Goal: Check status: Check status

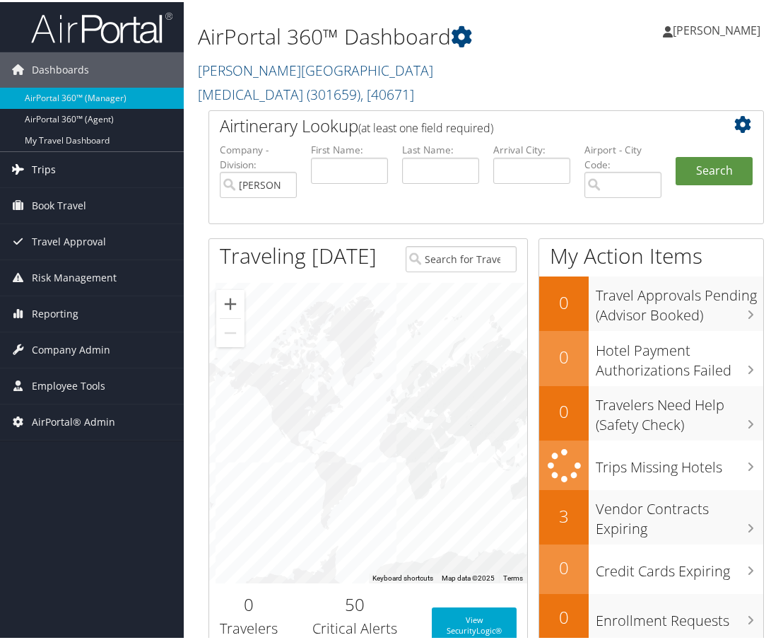
click at [104, 175] on link "Trips" at bounding box center [92, 167] width 184 height 35
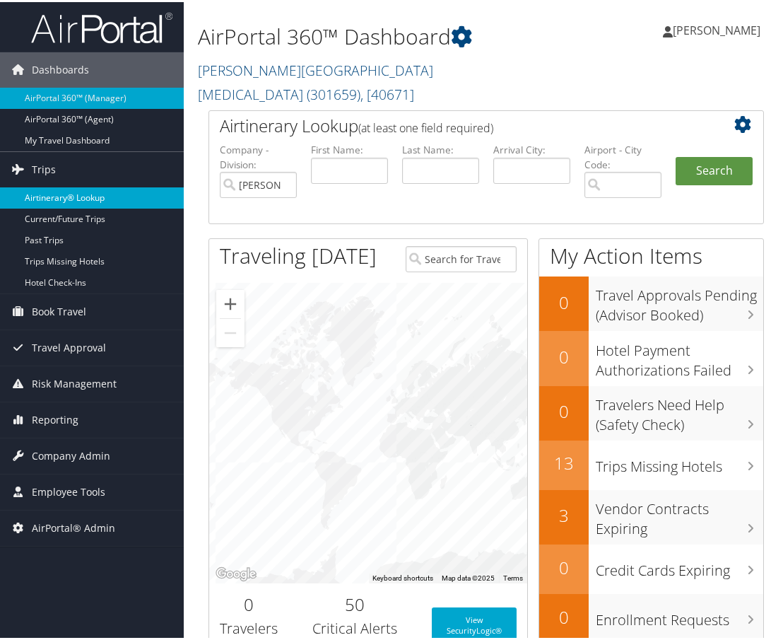
click at [73, 197] on link "Airtinerary® Lookup" at bounding box center [92, 195] width 184 height 21
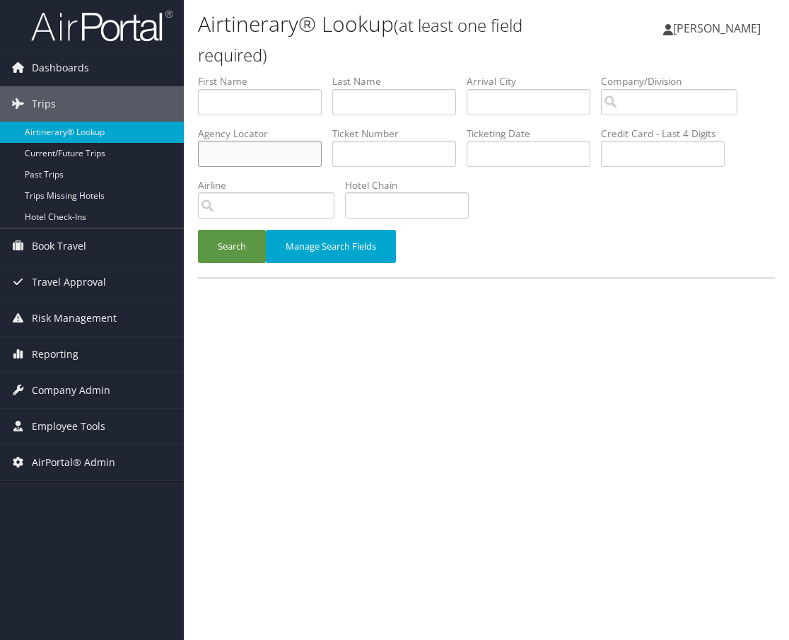
paste input "BZJ9N1"
type input "BZJ9N1"
drag, startPoint x: 193, startPoint y: 230, endPoint x: 210, endPoint y: 233, distance: 17.3
click at [198, 231] on div "Search Manage Search Fields" at bounding box center [486, 253] width 598 height 47
click at [245, 246] on button "Search" at bounding box center [232, 246] width 68 height 33
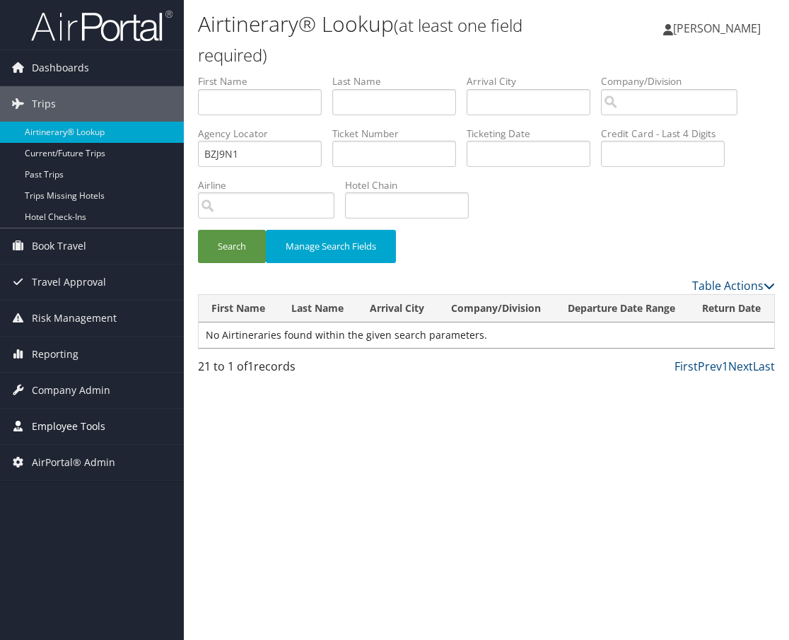
click at [90, 427] on span "Employee Tools" at bounding box center [69, 426] width 74 height 35
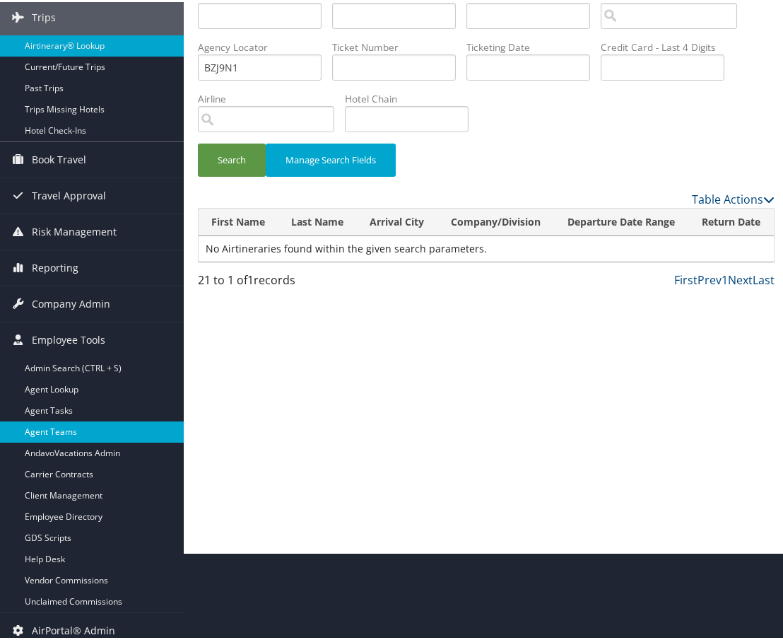
scroll to position [95, 0]
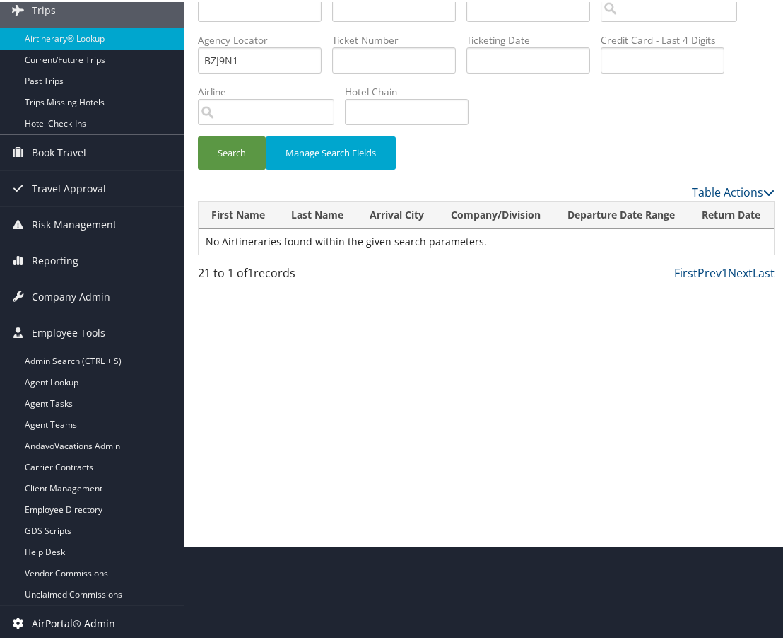
click at [88, 618] on span "AirPortal® Admin" at bounding box center [73, 621] width 83 height 35
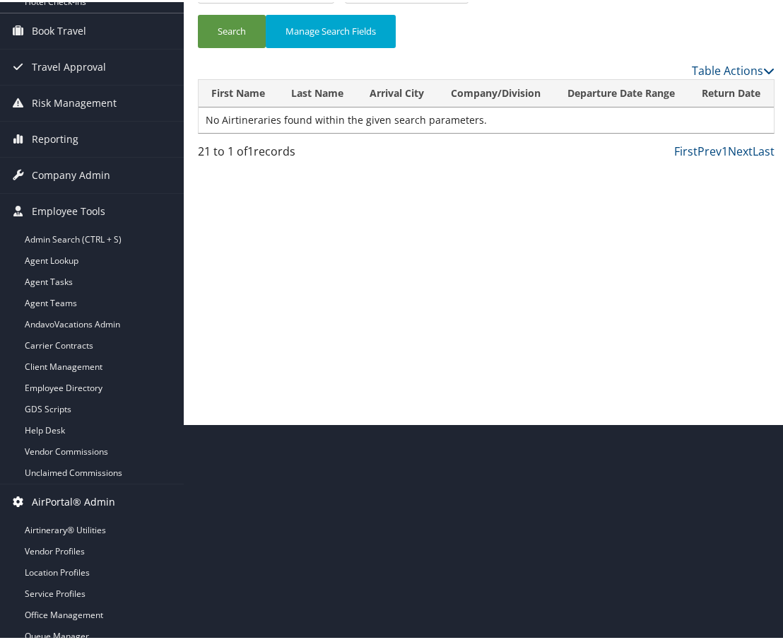
scroll to position [223, 0]
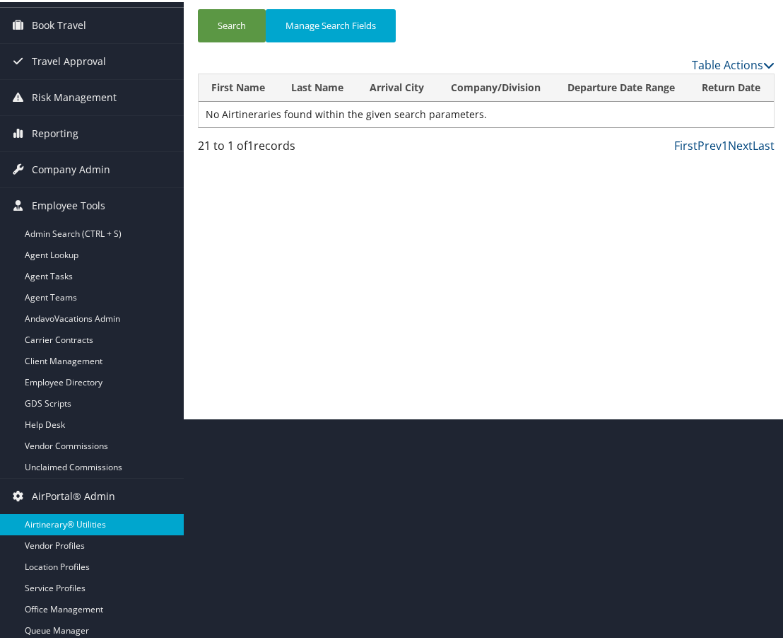
click at [70, 523] on link "Airtinerary® Utilities" at bounding box center [92, 522] width 184 height 21
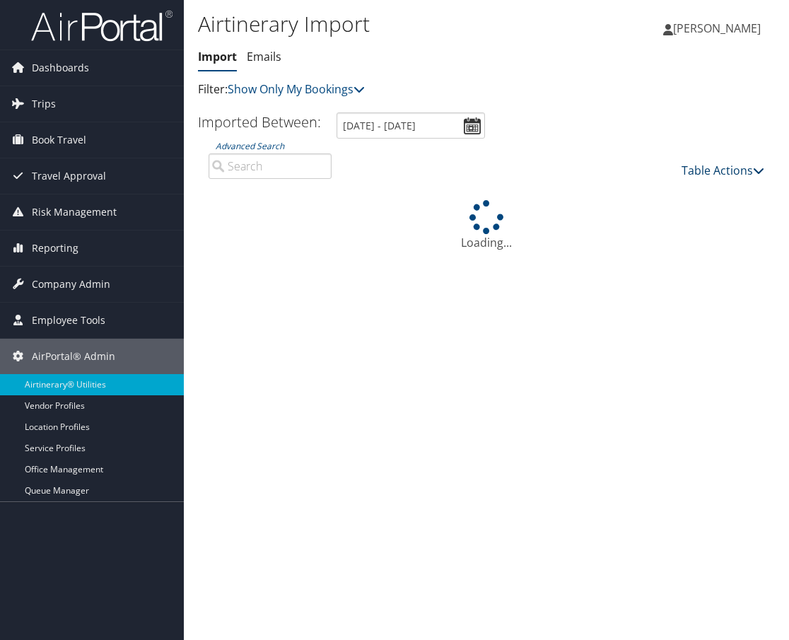
click at [717, 171] on link "Table Actions" at bounding box center [722, 171] width 83 height 16
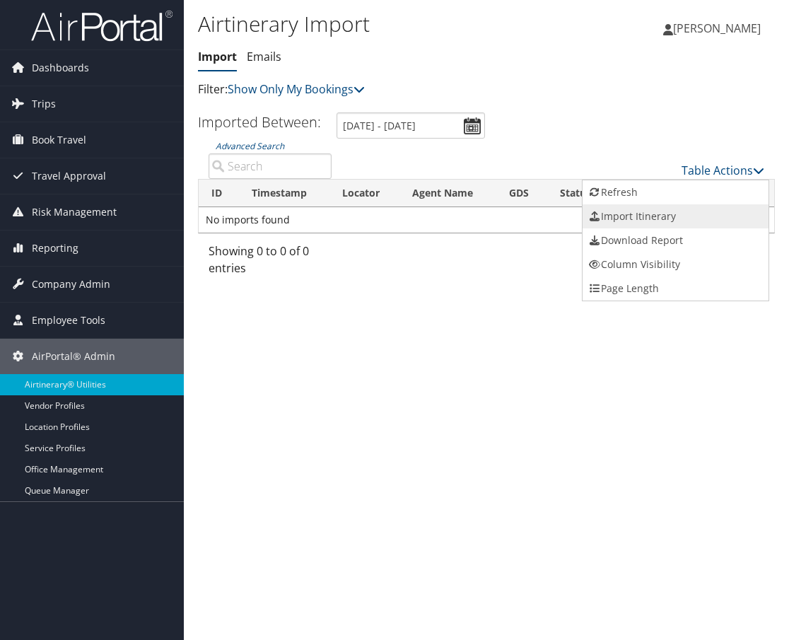
click at [669, 211] on link "Import Itinerary" at bounding box center [675, 216] width 186 height 24
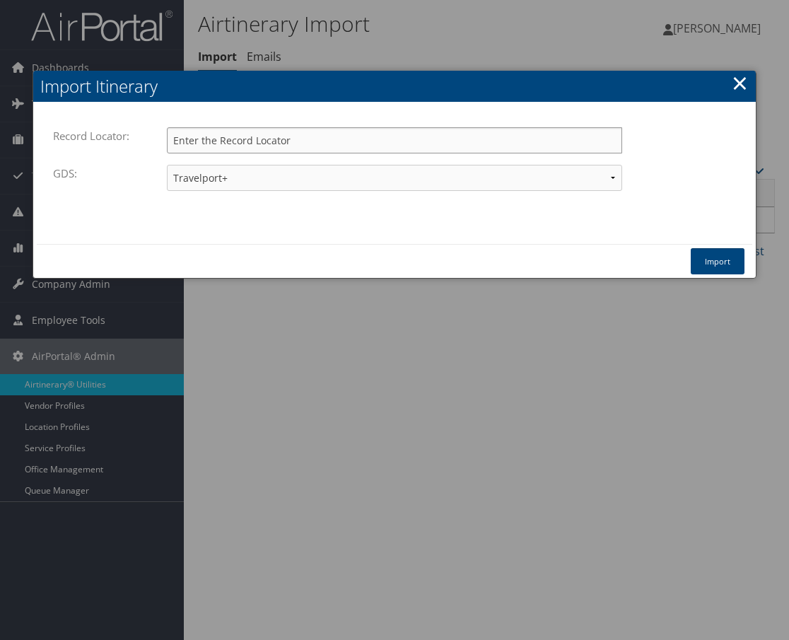
paste input "BZJ9N1"
type input "BZJ9N1"
click at [708, 256] on button "Import" at bounding box center [718, 261] width 54 height 26
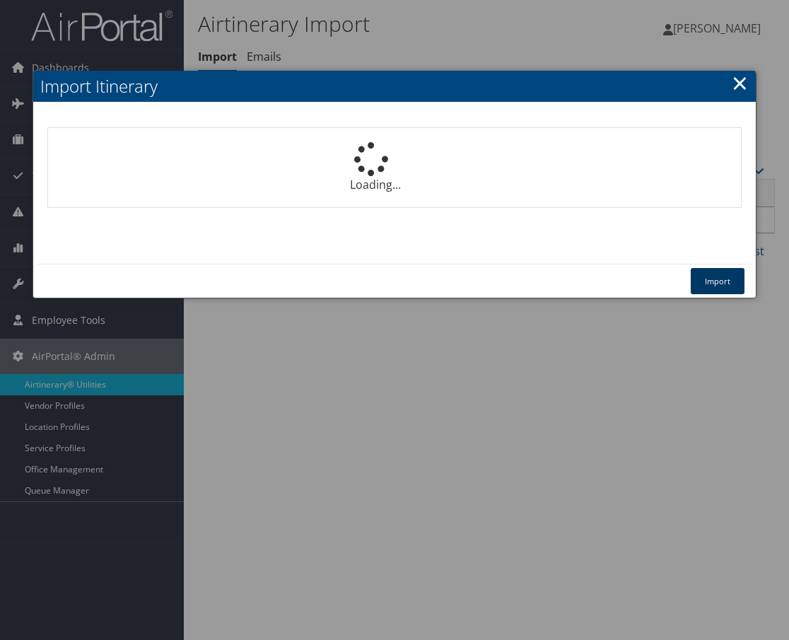
select select "1P"
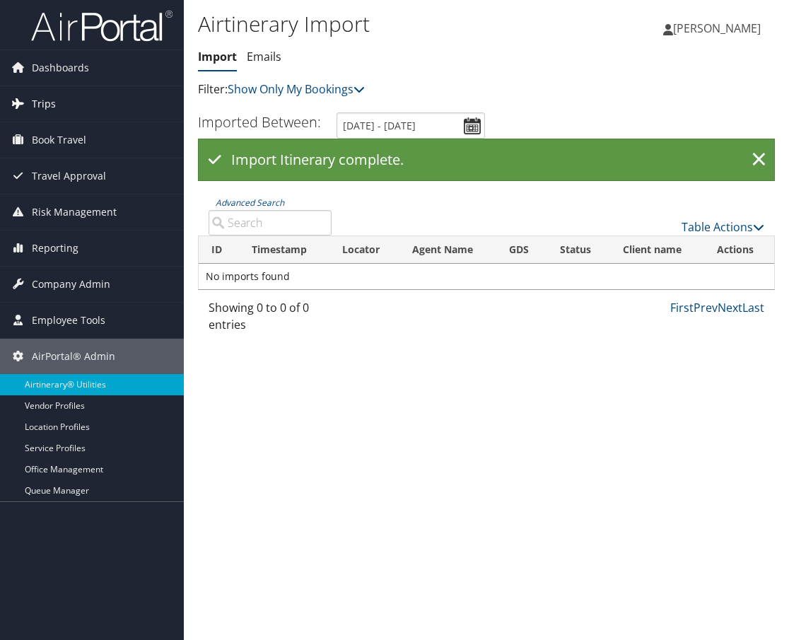
click at [72, 105] on link "Trips" at bounding box center [92, 103] width 184 height 35
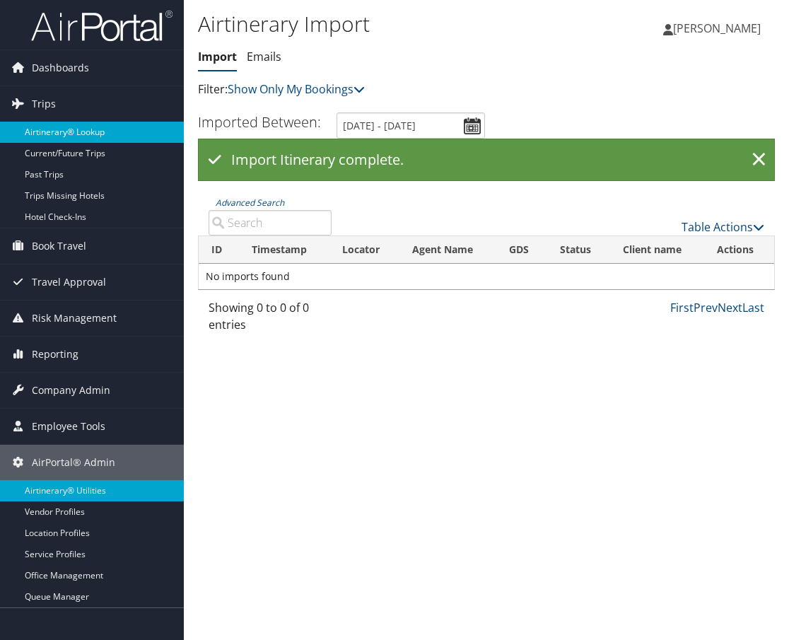
click at [69, 131] on link "Airtinerary® Lookup" at bounding box center [92, 132] width 184 height 21
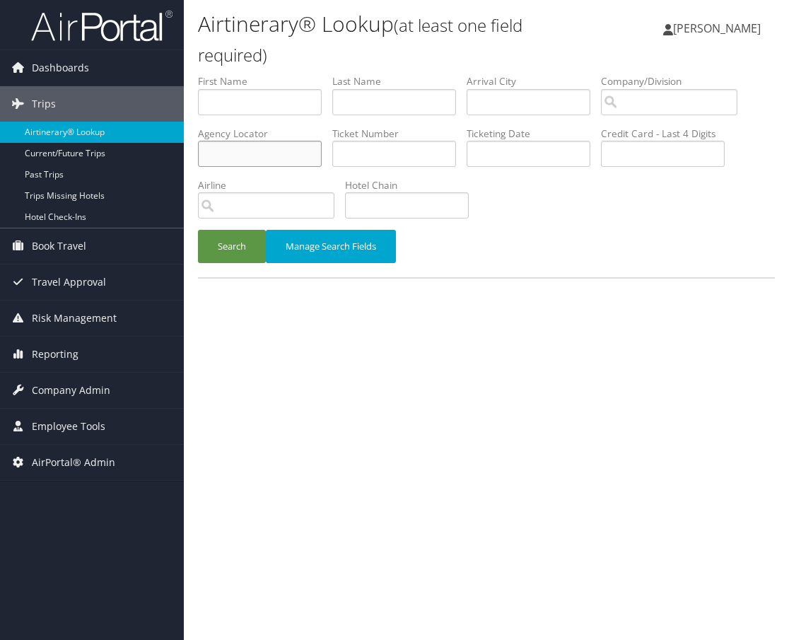
paste input "BZJ9N1"
type input "BZJ9N1"
click at [232, 259] on button "Search" at bounding box center [232, 246] width 68 height 33
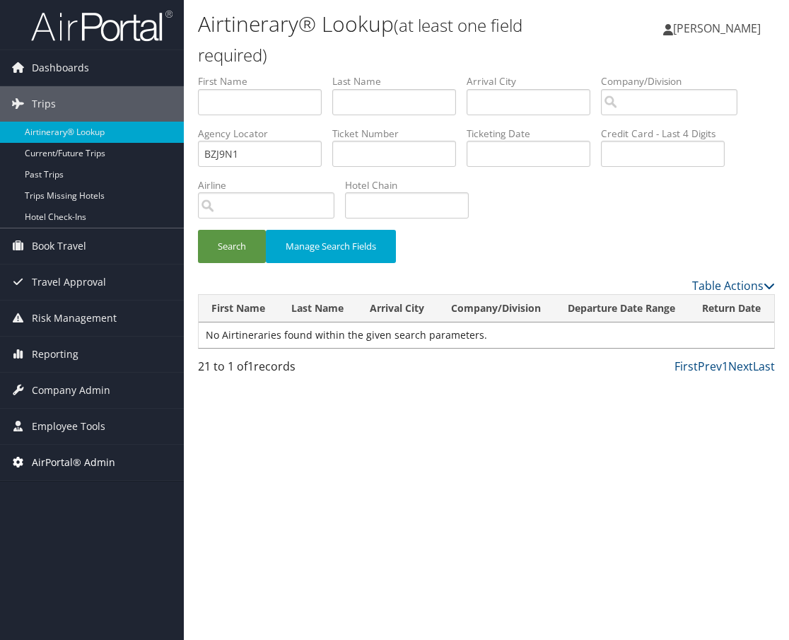
click at [84, 452] on span "AirPortal® Admin" at bounding box center [73, 462] width 83 height 35
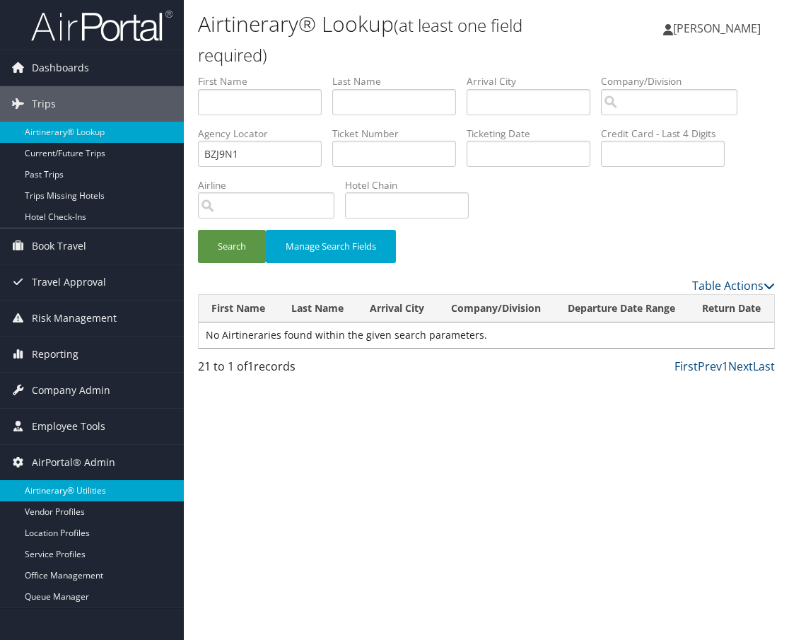
click at [86, 492] on link "Airtinerary® Utilities" at bounding box center [92, 490] width 184 height 21
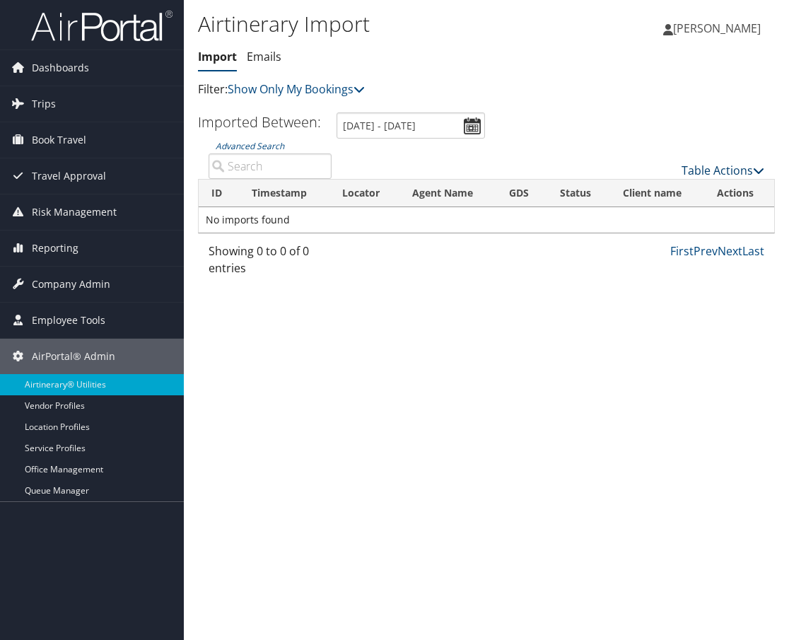
click at [722, 176] on link "Table Actions" at bounding box center [722, 171] width 83 height 16
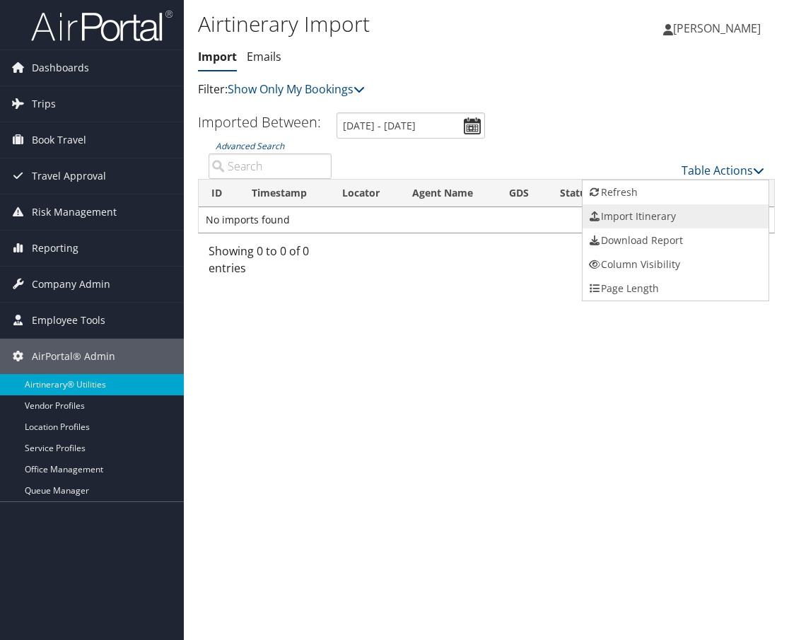
click at [681, 214] on link "Import Itinerary" at bounding box center [675, 216] width 186 height 24
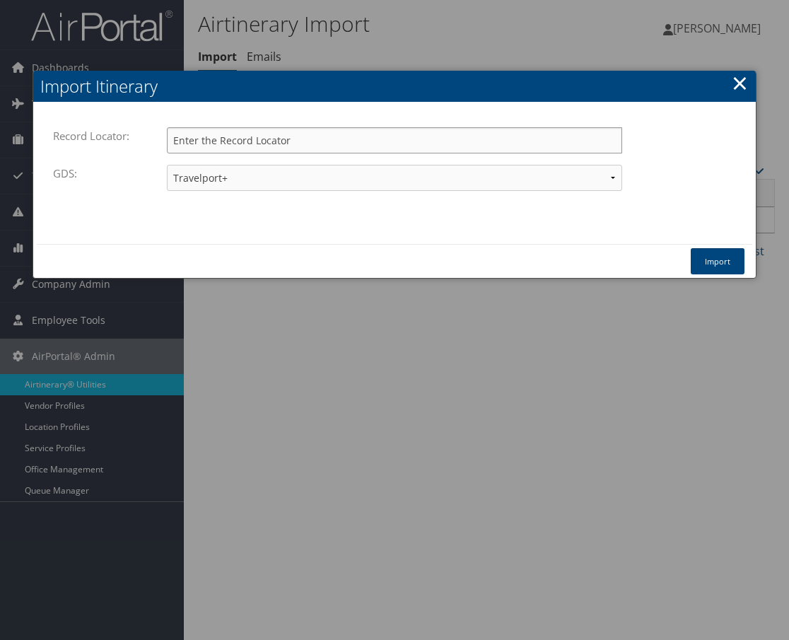
paste input "BZJ9N1"
type input "BZJ9N1"
click at [715, 264] on button "Import" at bounding box center [718, 261] width 54 height 26
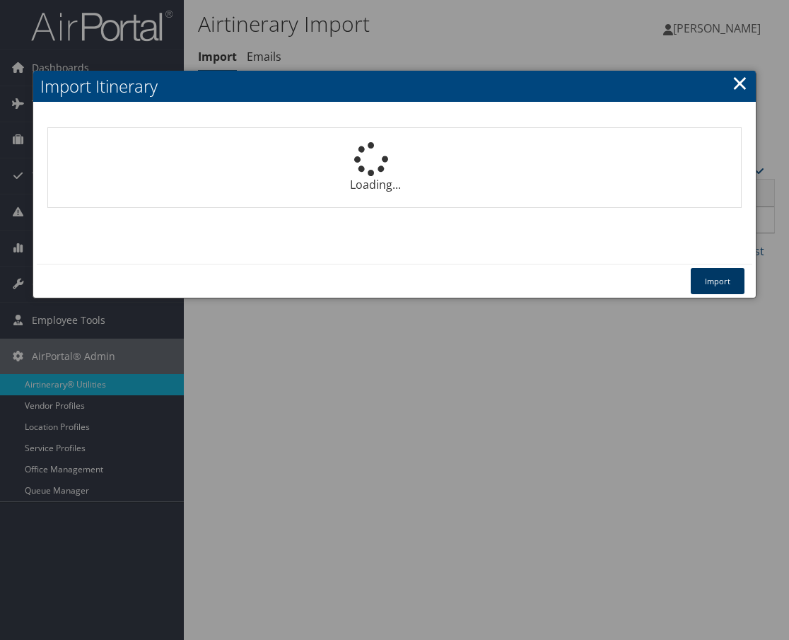
select select "1P"
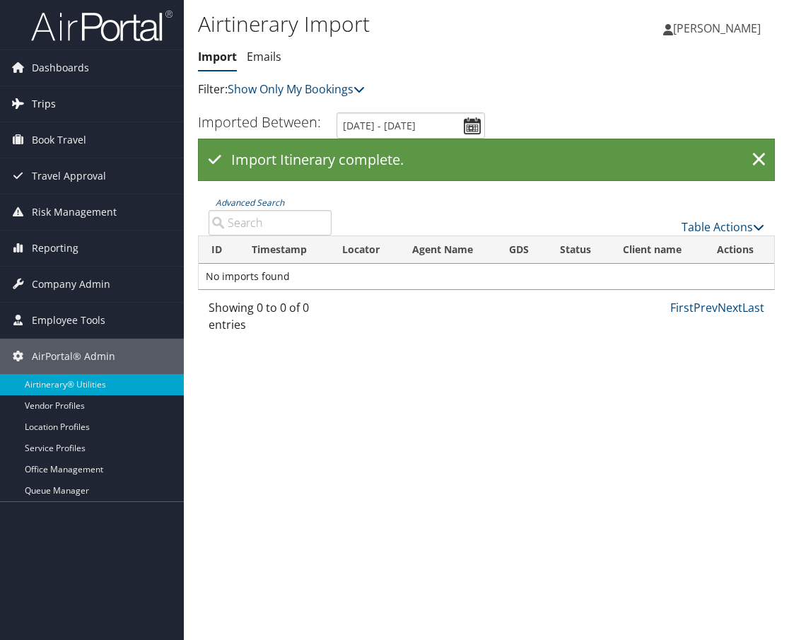
click at [73, 100] on link "Trips" at bounding box center [92, 103] width 184 height 35
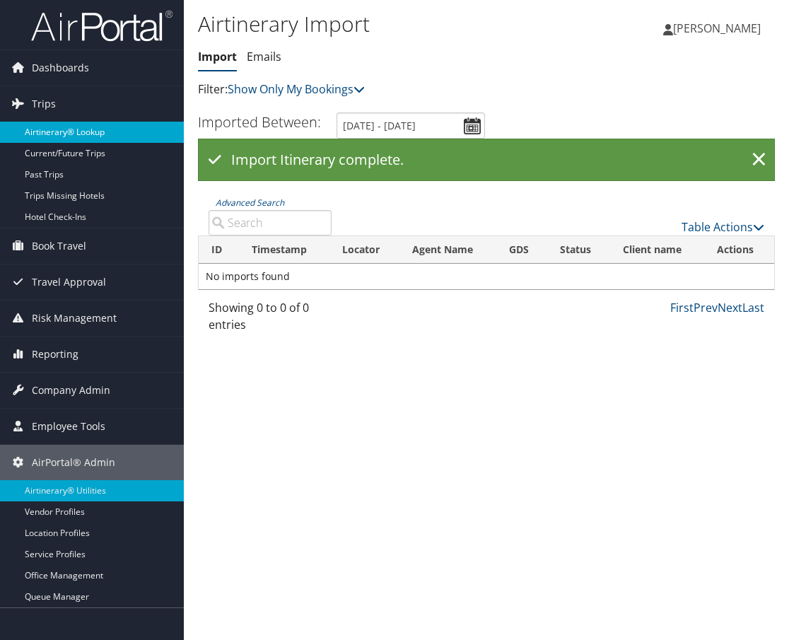
click at [77, 136] on link "Airtinerary® Lookup" at bounding box center [92, 132] width 184 height 21
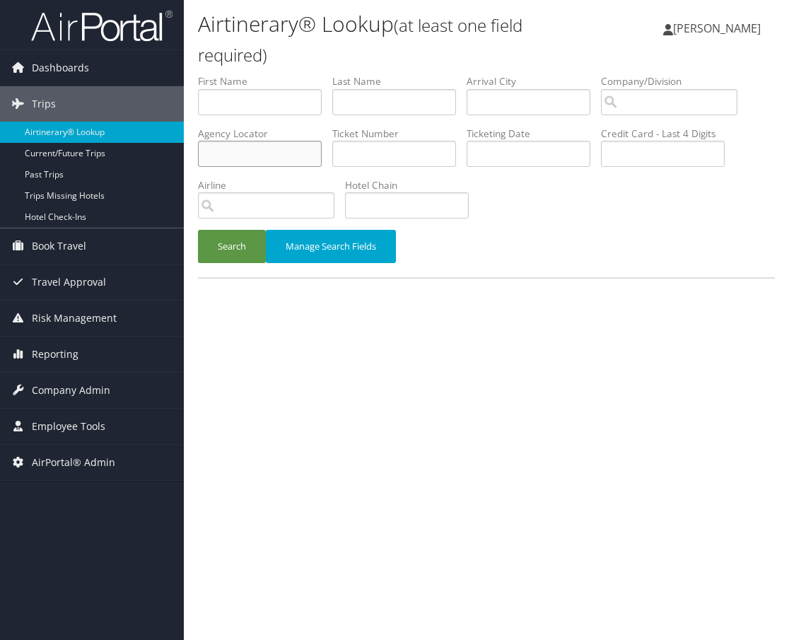
paste input "BZJ9N1"
type input "BZJ9N1"
click at [227, 251] on button "Search" at bounding box center [232, 246] width 68 height 33
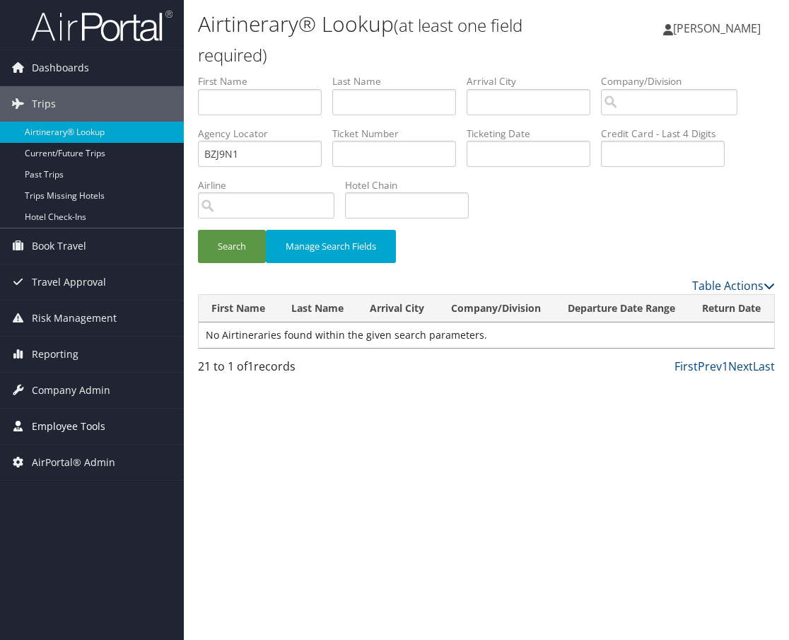
click at [102, 429] on span "Employee Tools" at bounding box center [69, 426] width 74 height 35
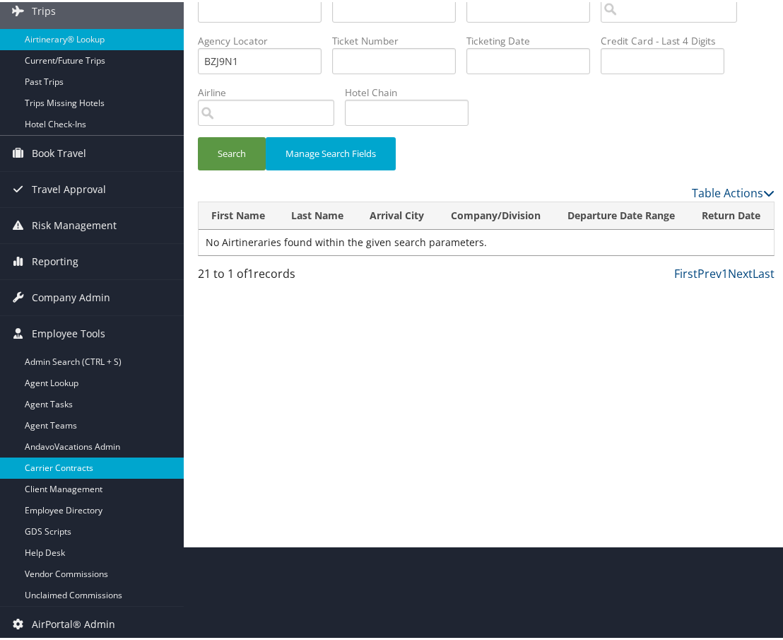
scroll to position [95, 0]
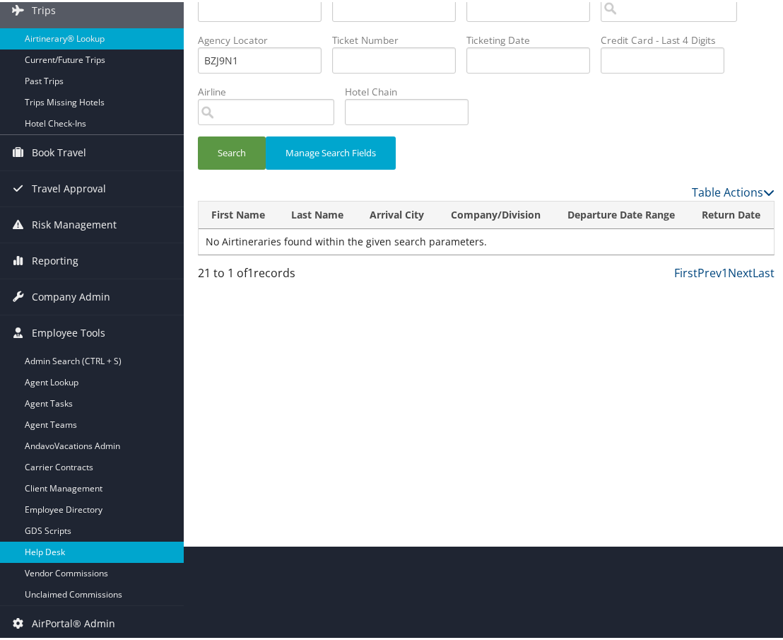
click at [67, 542] on link "Help Desk" at bounding box center [92, 549] width 184 height 21
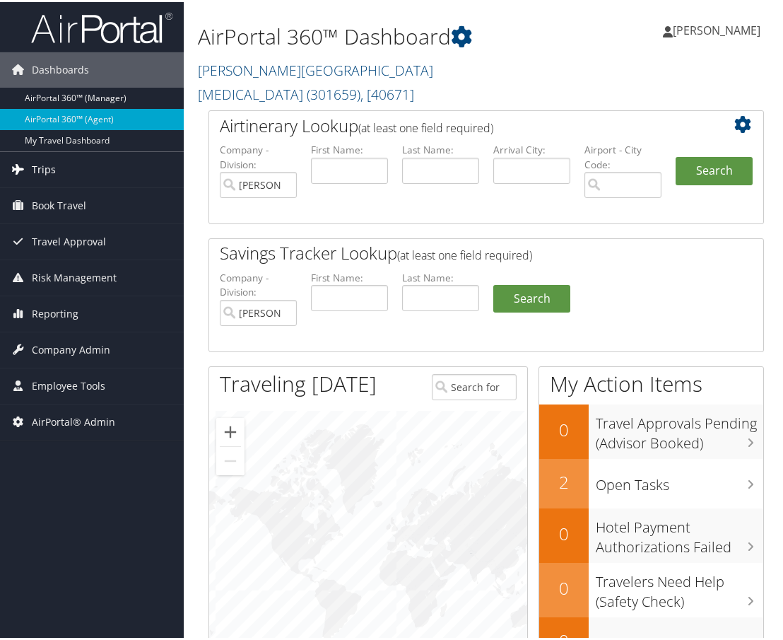
click at [77, 172] on link "Trips" at bounding box center [92, 167] width 184 height 35
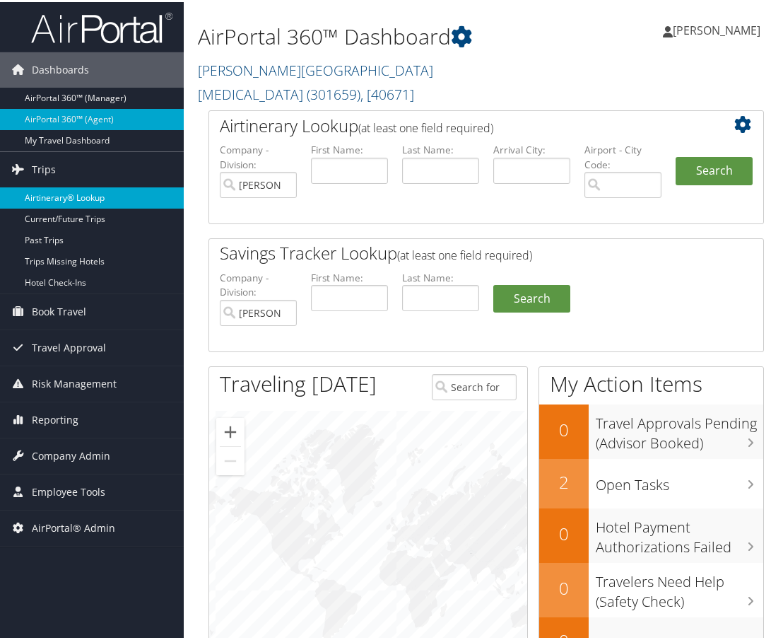
click at [74, 190] on link "Airtinerary® Lookup" at bounding box center [92, 195] width 184 height 21
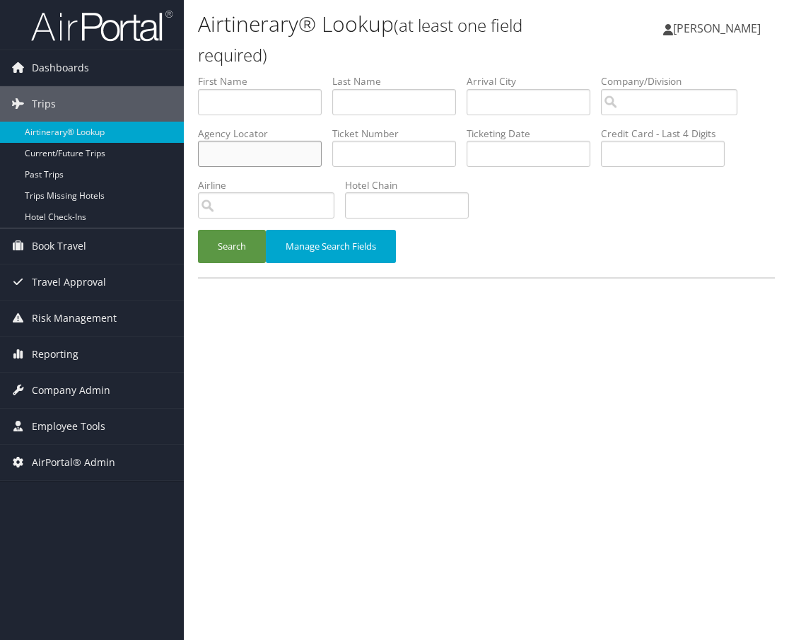
paste input "BZJ9N1"
type input "BZJ9N1"
click at [241, 251] on button "Search" at bounding box center [232, 246] width 68 height 33
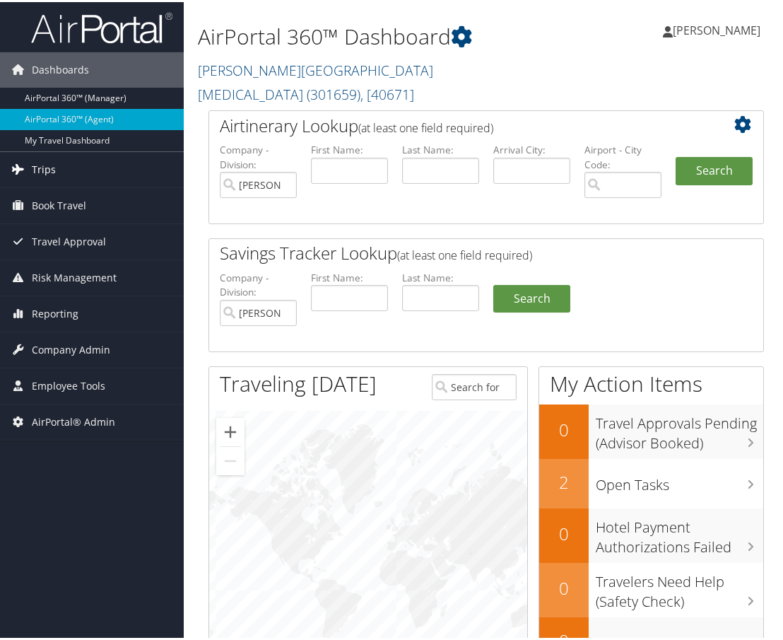
click at [108, 167] on link "Trips" at bounding box center [92, 167] width 184 height 35
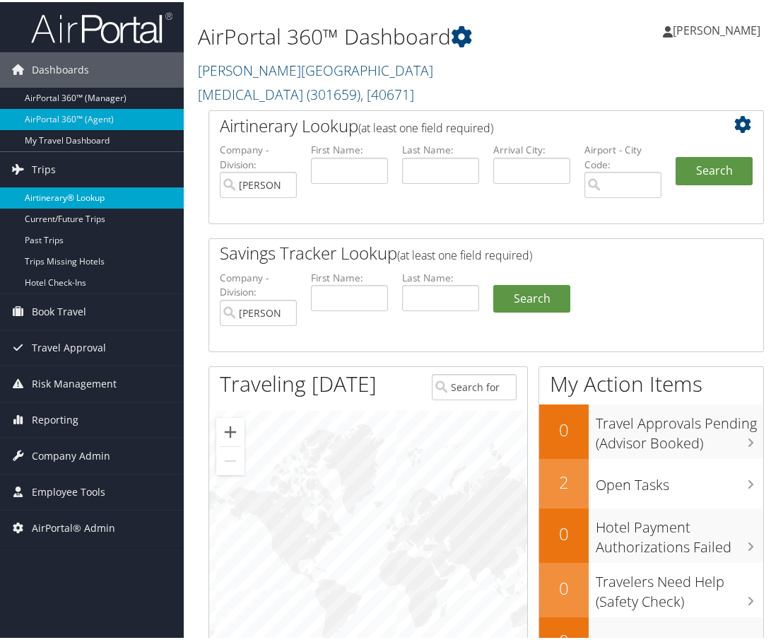
click at [88, 197] on link "Airtinerary® Lookup" at bounding box center [92, 195] width 184 height 21
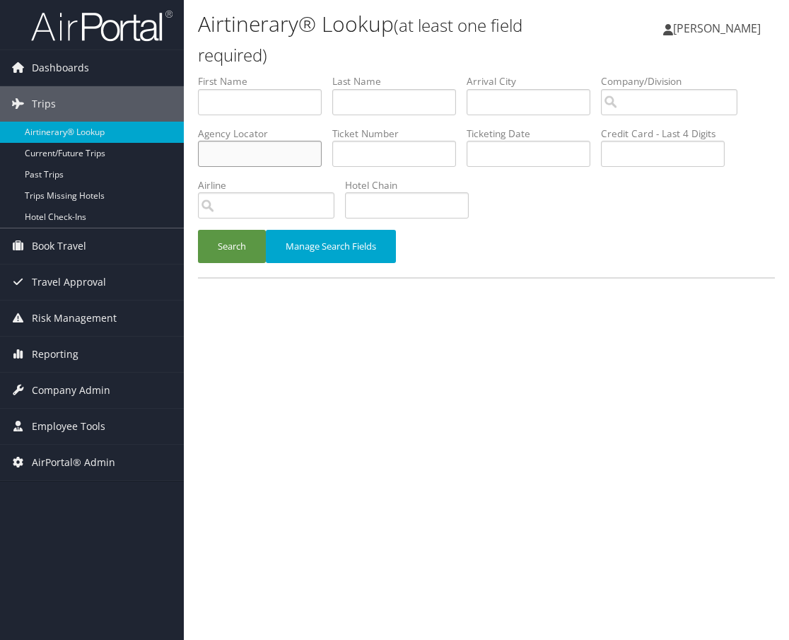
click at [225, 146] on input "text" at bounding box center [260, 154] width 124 height 26
paste input "BZJ9N1"
type input "BZJ9N1"
click at [249, 243] on button "Search" at bounding box center [232, 246] width 68 height 33
click at [213, 154] on input "text" at bounding box center [260, 154] width 124 height 26
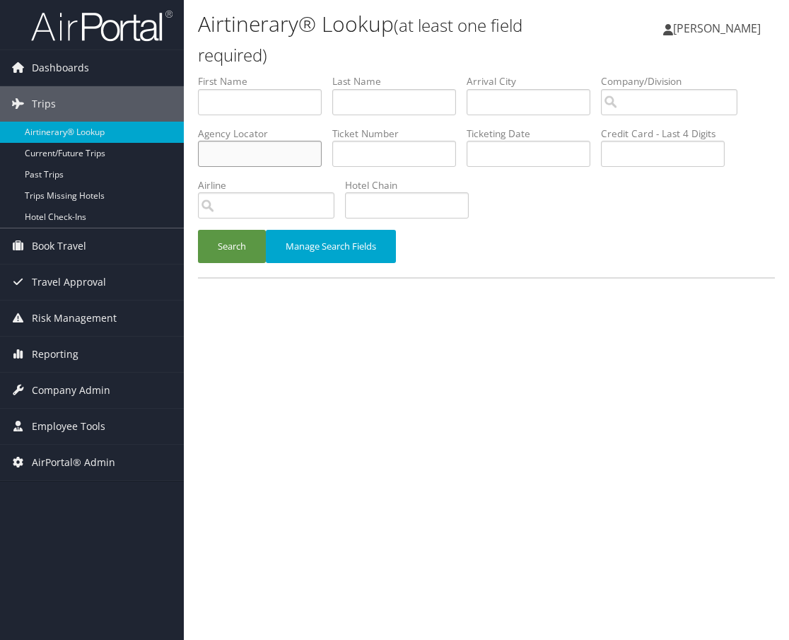
paste input "BZJ9N1"
type input "BZJ9N1"
click at [236, 247] on button "Search" at bounding box center [232, 246] width 68 height 33
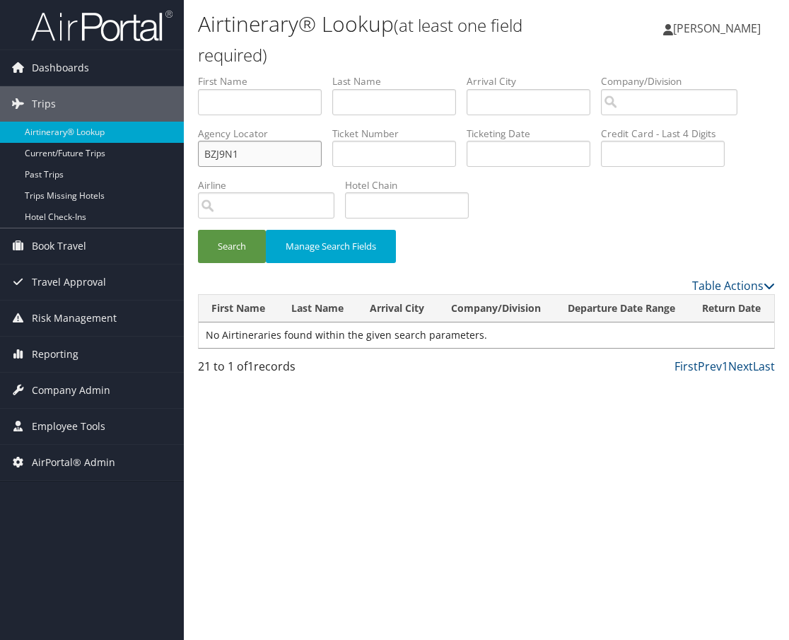
click at [269, 151] on input "BZJ9N1" at bounding box center [260, 154] width 124 height 26
click at [522, 192] on div "Search Manage Search Fields" at bounding box center [486, 175] width 598 height 203
click at [508, 216] on div "Search Manage Search Fields" at bounding box center [486, 175] width 598 height 203
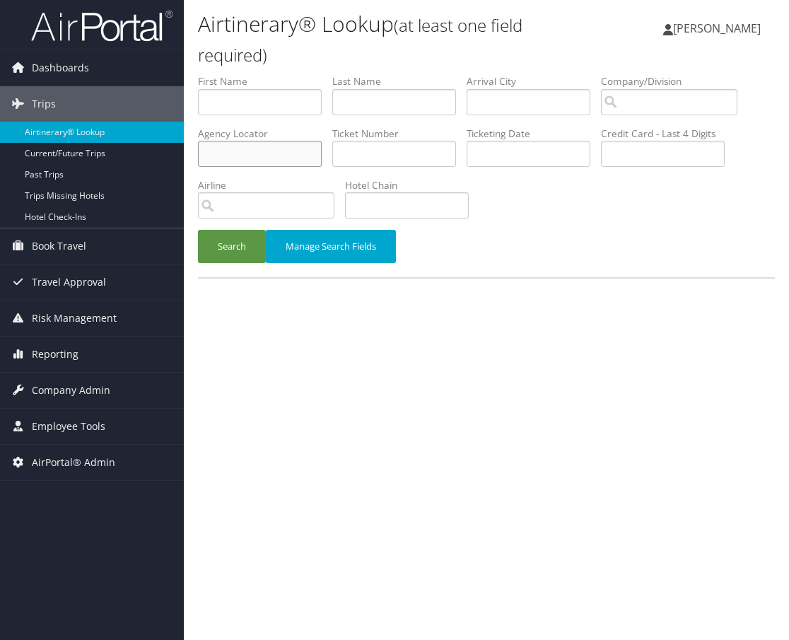
paste input "BZJ9N1"
type input "BZJ9N1"
click at [234, 248] on button "Search" at bounding box center [232, 246] width 68 height 33
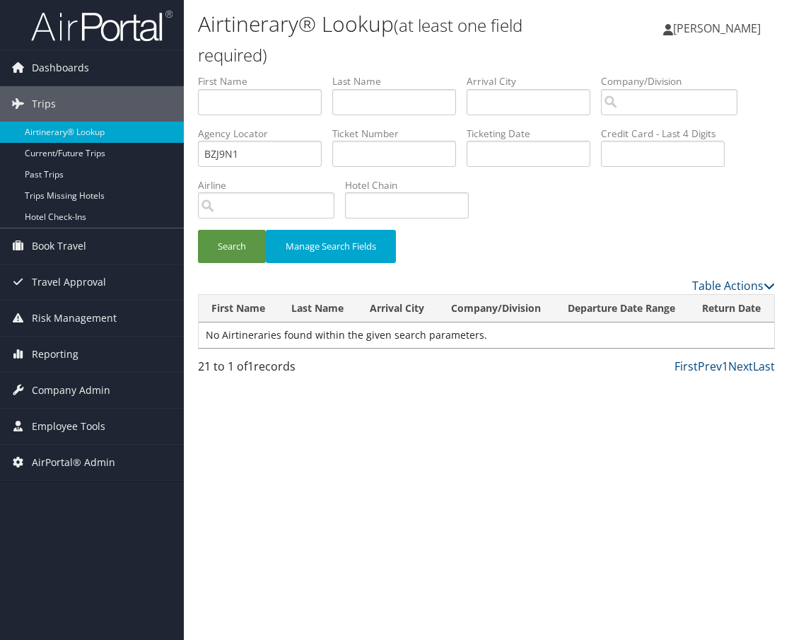
click at [718, 27] on span "[PERSON_NAME]" at bounding box center [717, 28] width 88 height 16
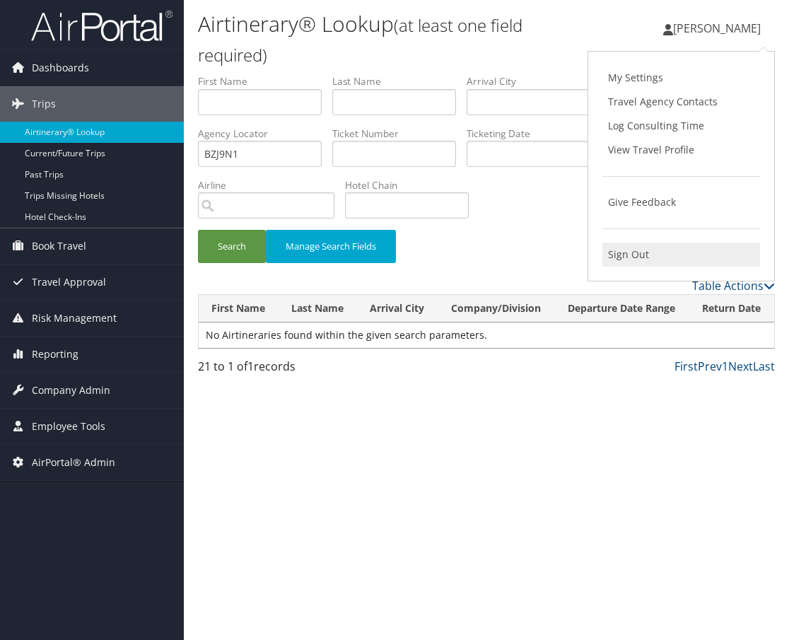
click at [635, 254] on link "Sign Out" at bounding box center [681, 254] width 158 height 24
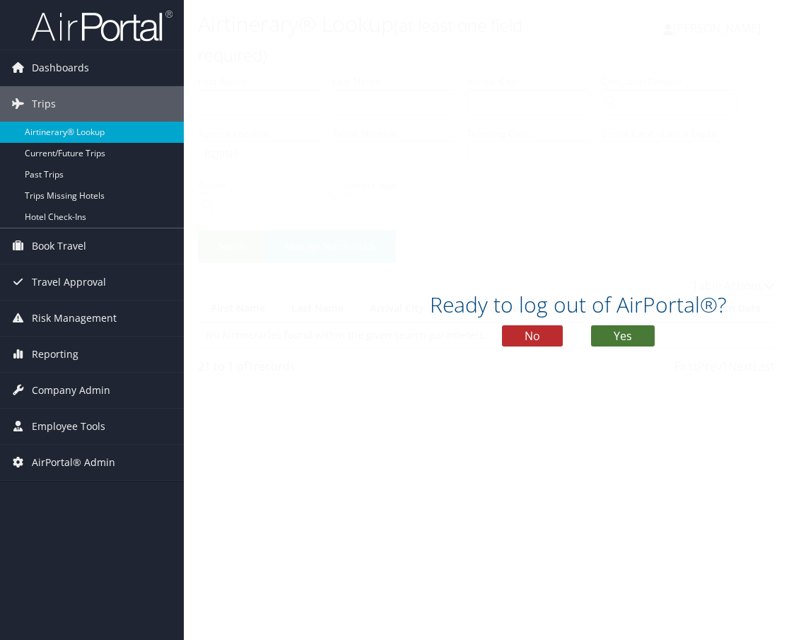
click at [621, 338] on button "Yes" at bounding box center [623, 335] width 64 height 21
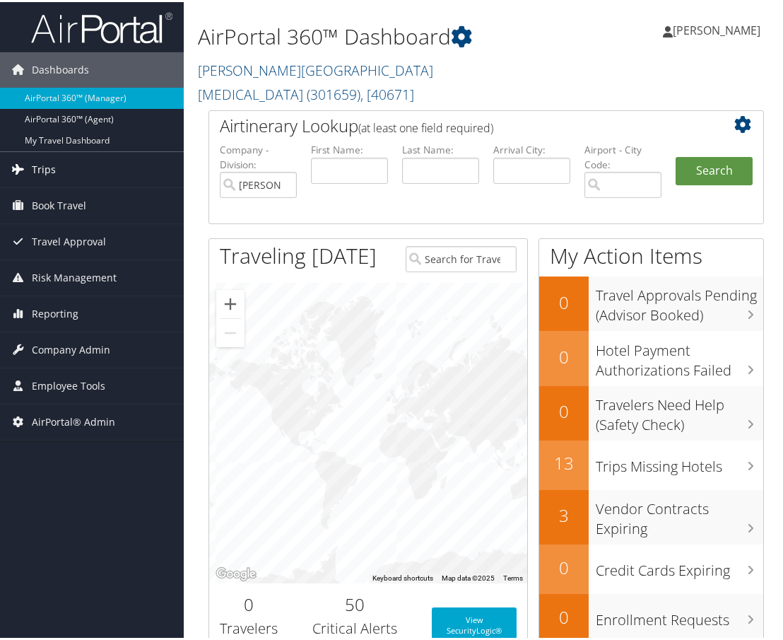
click at [96, 170] on link "Trips" at bounding box center [92, 167] width 184 height 35
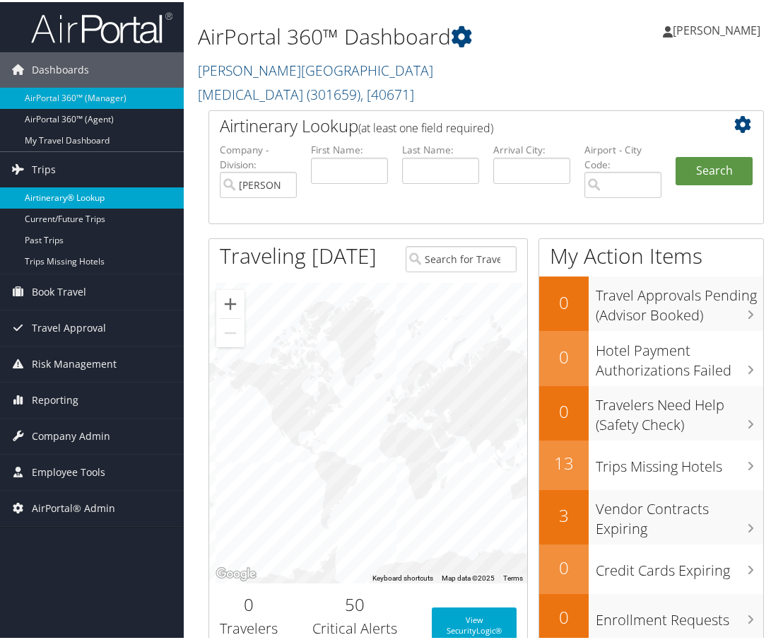
click at [85, 197] on link "Airtinerary® Lookup" at bounding box center [92, 195] width 184 height 21
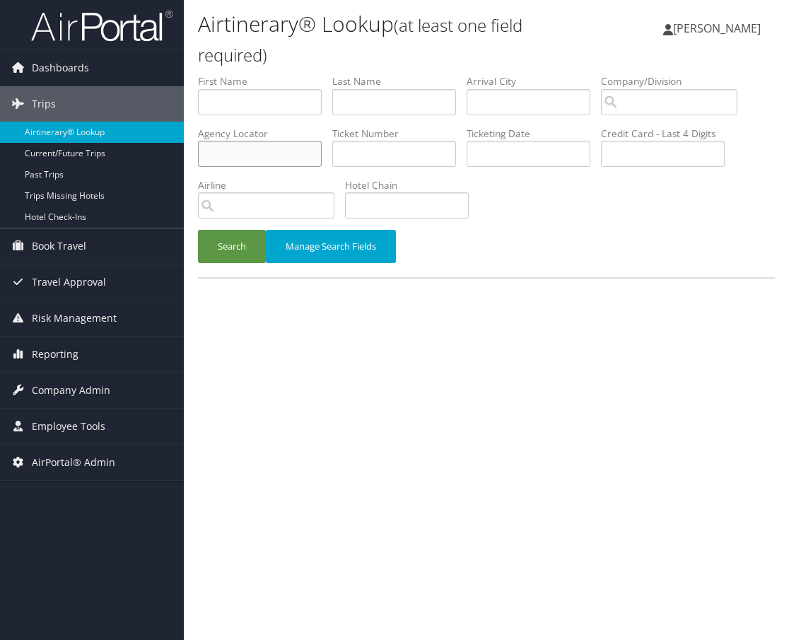
click at [257, 157] on input "text" at bounding box center [260, 154] width 124 height 26
paste input "BZJ9N1"
type input "BZJ9N1"
click at [238, 250] on button "Search" at bounding box center [232, 246] width 68 height 33
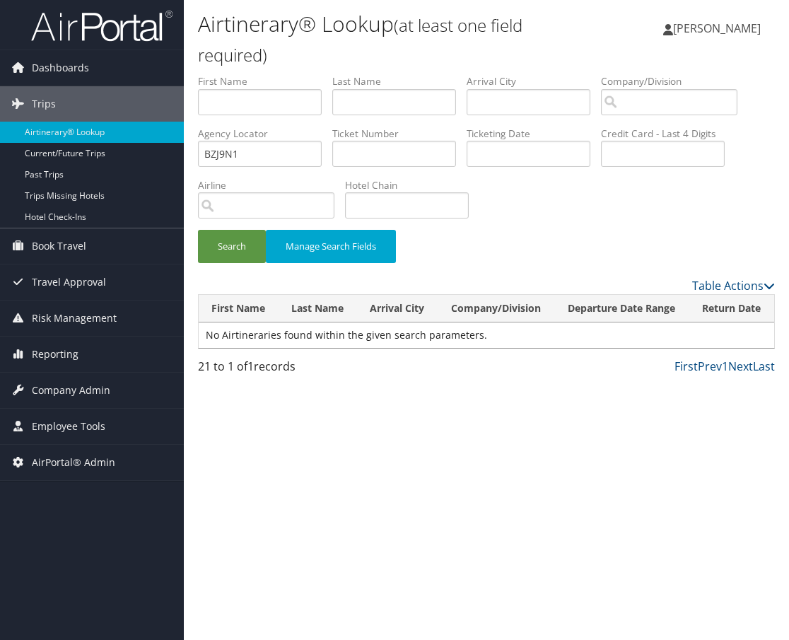
click at [530, 205] on div "Search Manage Search Fields" at bounding box center [486, 175] width 598 height 203
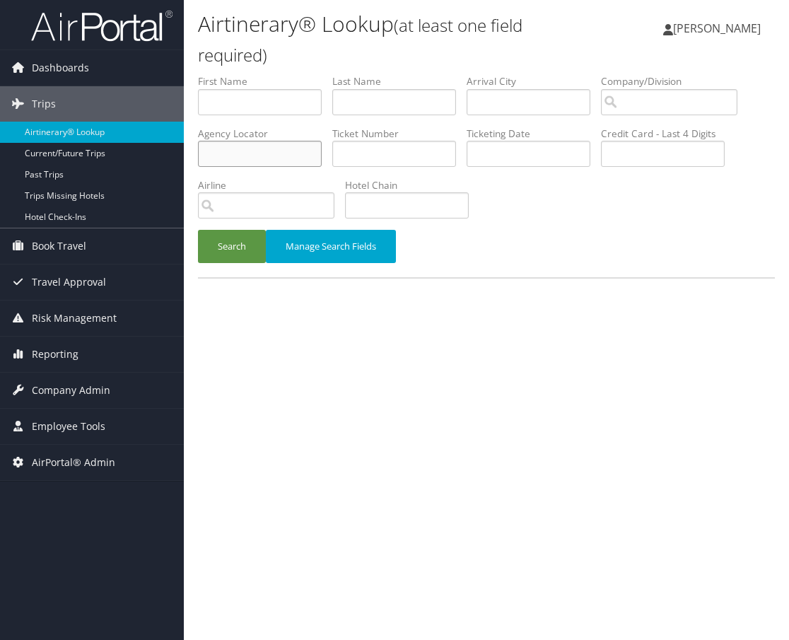
click at [237, 143] on input "text" at bounding box center [260, 154] width 124 height 26
paste input "BZJ9N1"
type input "BZJ9N1"
click at [238, 250] on button "Search" at bounding box center [232, 246] width 68 height 33
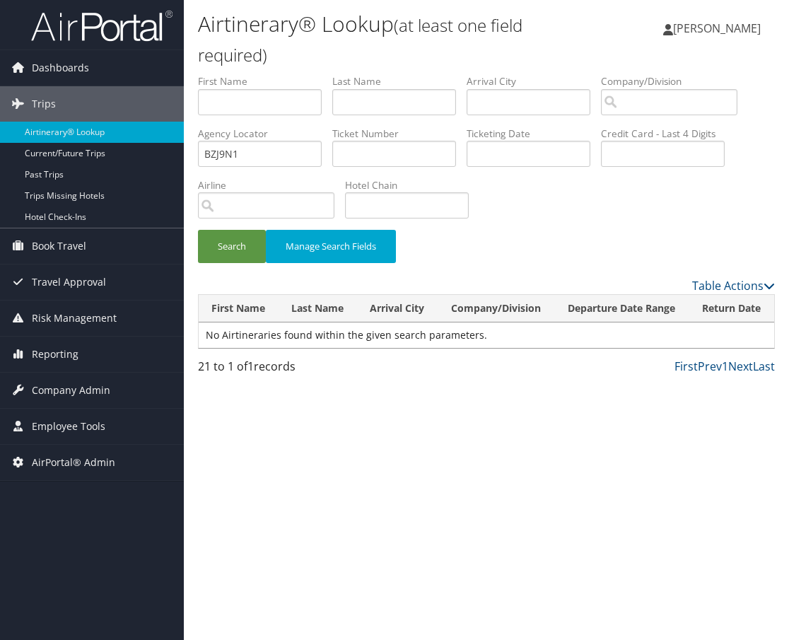
click at [583, 209] on div "Search Manage Search Fields" at bounding box center [486, 175] width 598 height 203
